Goal: Task Accomplishment & Management: Complete application form

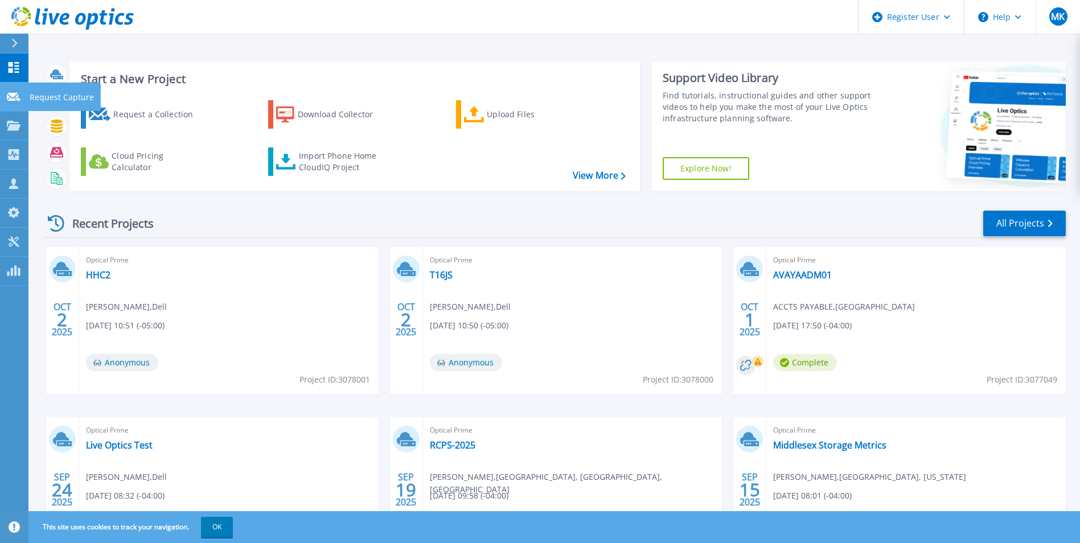
click at [61, 98] on p "Request Capture" at bounding box center [62, 98] width 64 height 30
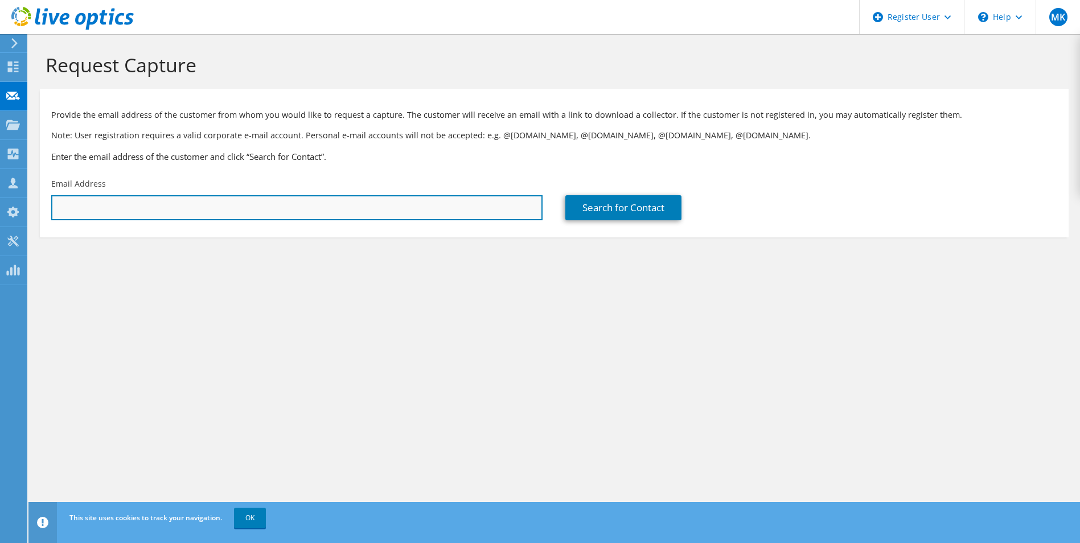
drag, startPoint x: 174, startPoint y: 199, endPoint x: 192, endPoint y: 203, distance: 18.8
click at [174, 199] on input "text" at bounding box center [296, 207] width 491 height 25
paste input "se@northwoodhealth.com"
type input "se@northwoodhealth.com"
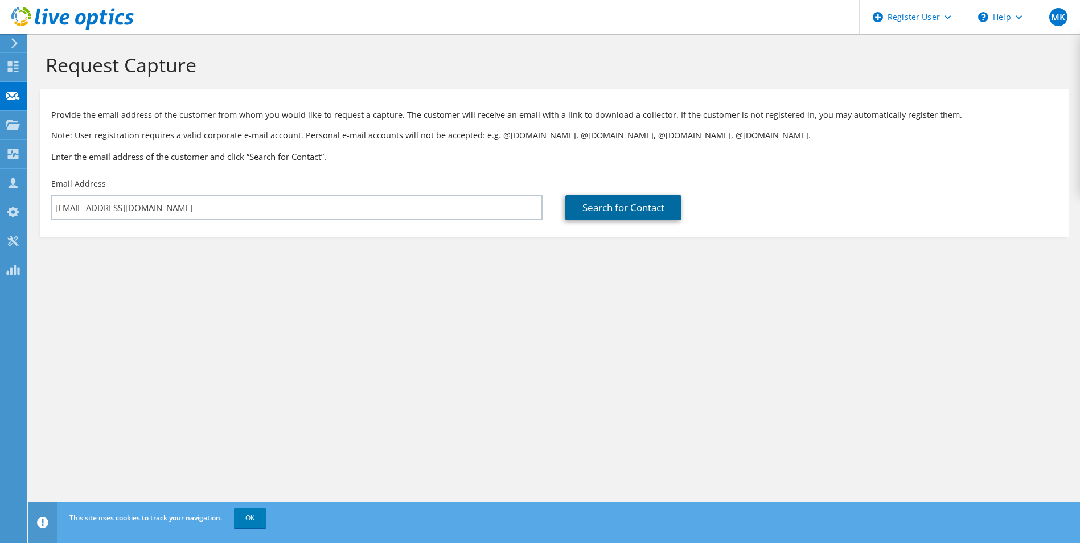
click at [600, 219] on link "Search for Contact" at bounding box center [623, 207] width 116 height 25
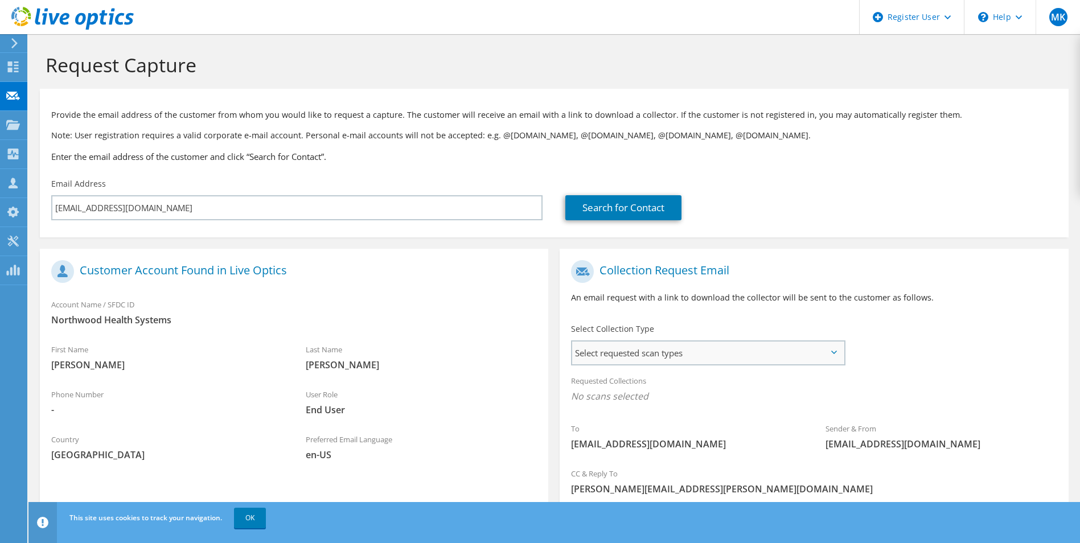
click at [671, 346] on span "Select requested scan types" at bounding box center [707, 353] width 271 height 23
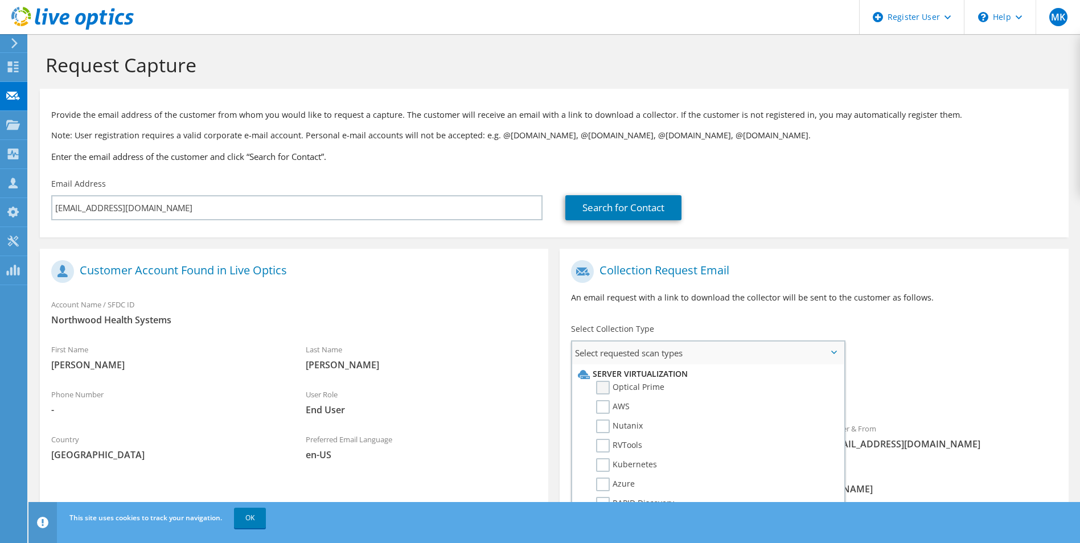
drag, startPoint x: 606, startPoint y: 388, endPoint x: 626, endPoint y: 389, distance: 20.0
click at [618, 388] on label "Optical Prime" at bounding box center [630, 388] width 68 height 14
click at [938, 339] on div "To se@northwoodhealth.com Sender & From liveoptics@liveoptics.com" at bounding box center [814, 357] width 508 height 207
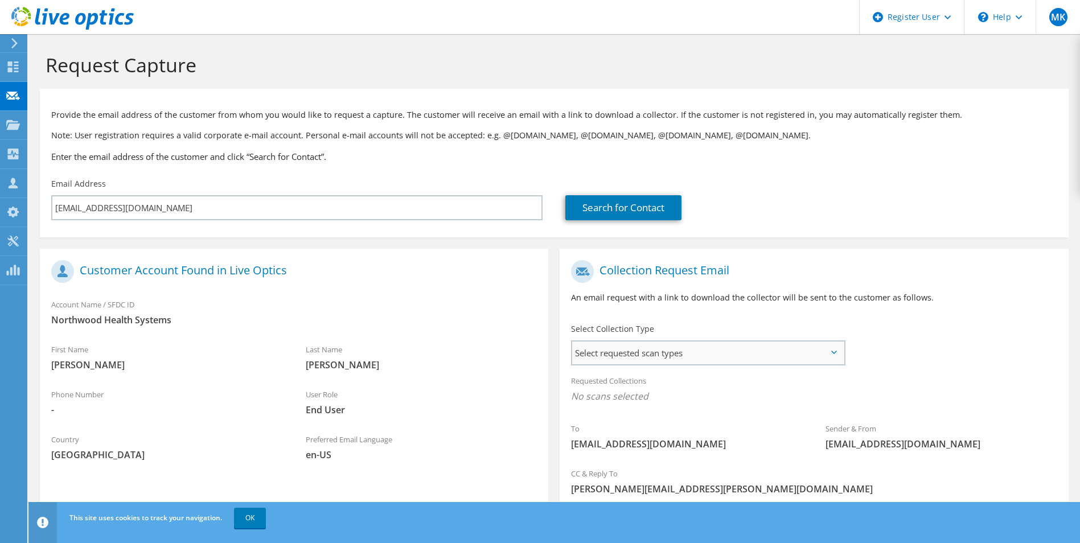
click at [597, 356] on span "Select requested scan types" at bounding box center [707, 353] width 271 height 23
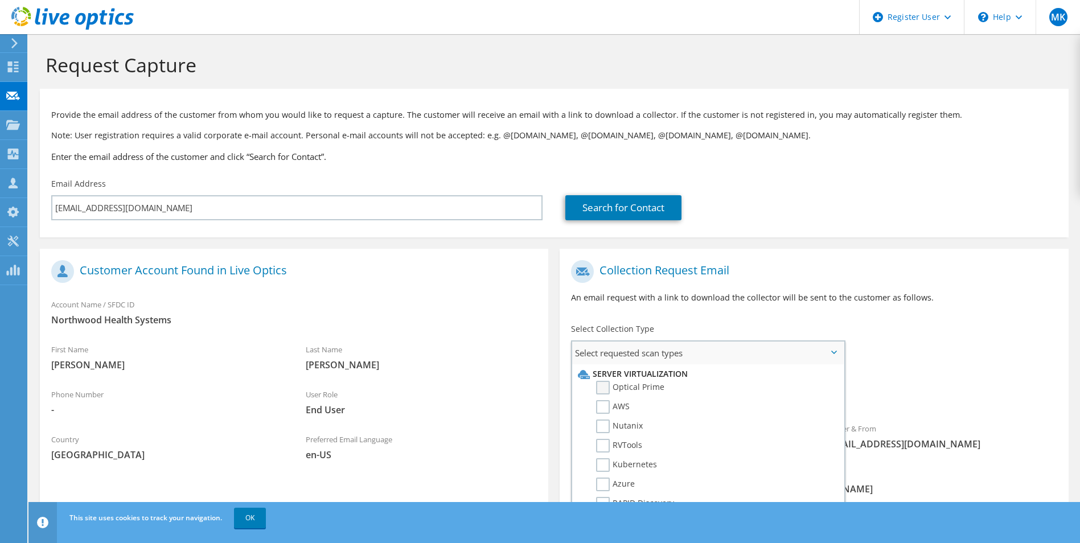
click at [600, 391] on label "Optical Prime" at bounding box center [630, 388] width 68 height 14
click at [0, 0] on input "Optical Prime" at bounding box center [0, 0] width 0 height 0
click at [980, 358] on div "To se@northwoodhealth.com Sender & From liveoptics@liveoptics.com" at bounding box center [814, 359] width 508 height 211
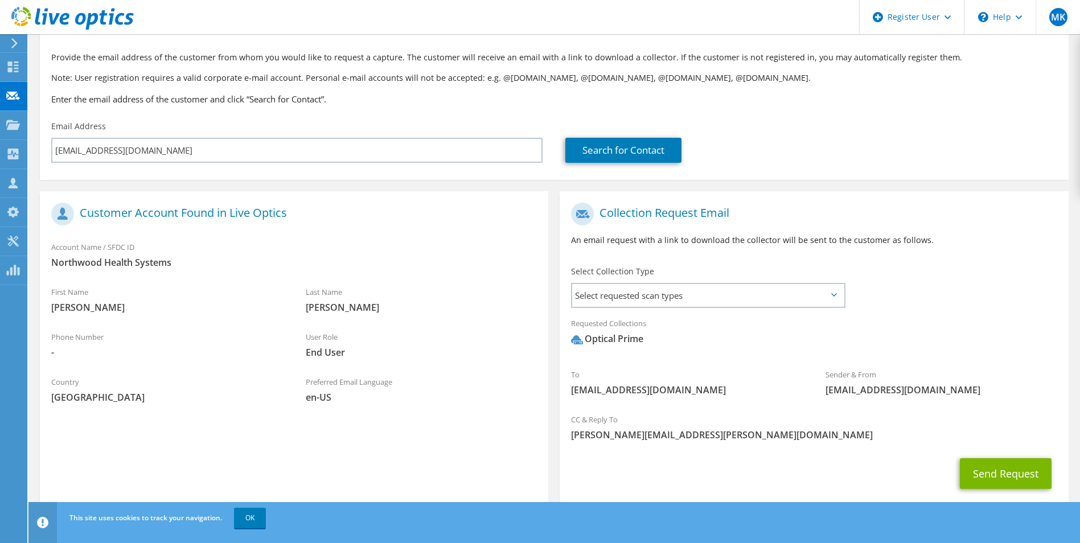
scroll to position [83, 0]
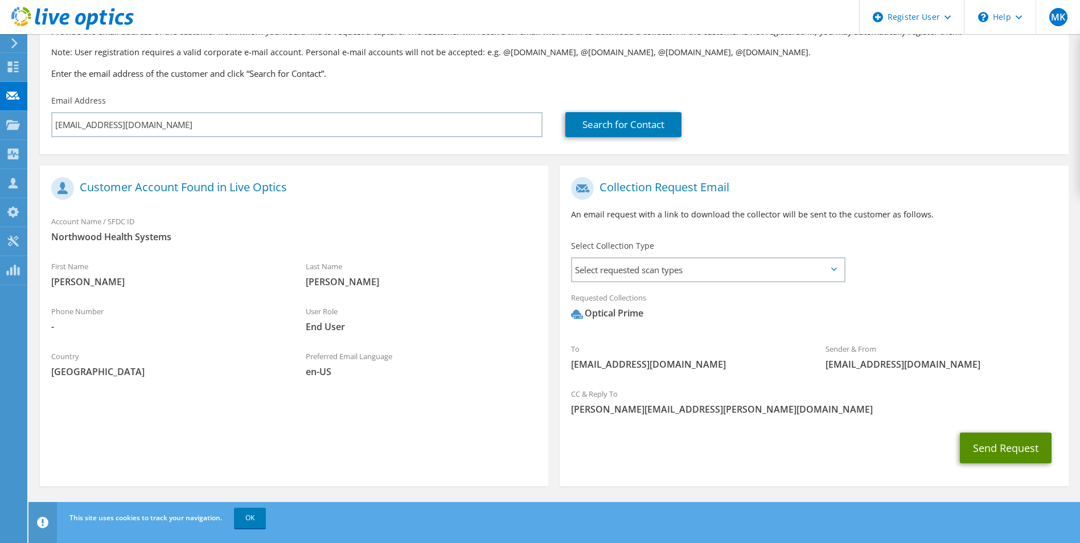
click at [1031, 440] on button "Send Request" at bounding box center [1006, 448] width 92 height 31
